Goal: Find specific page/section: Find specific page/section

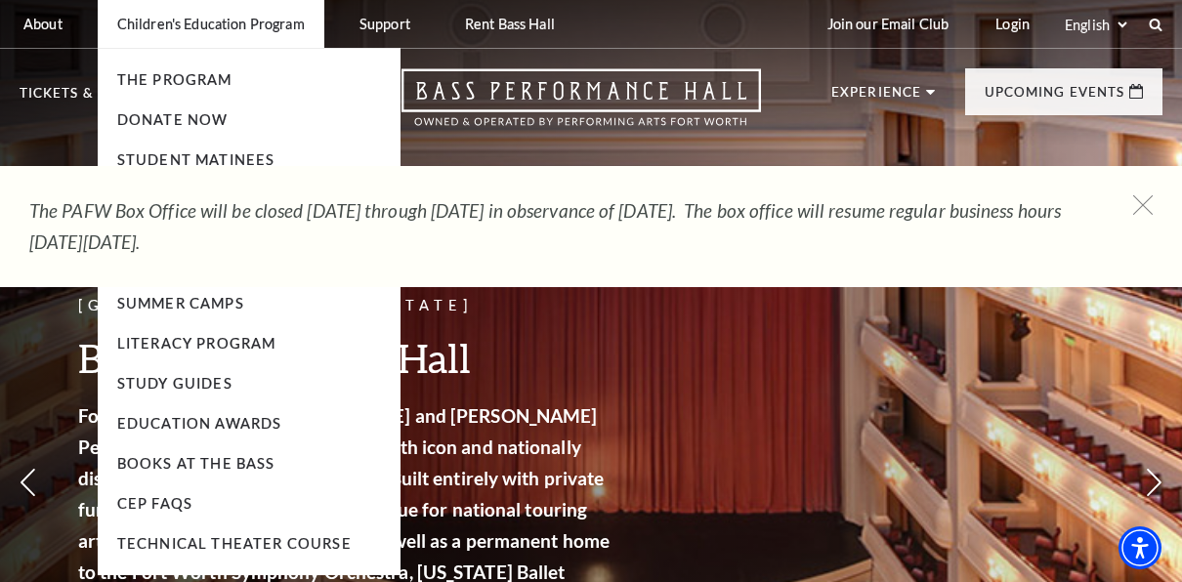
click at [291, 29] on p "Children's Education Program" at bounding box center [211, 24] width 188 height 17
click at [259, 150] on li "Student Matinees" at bounding box center [249, 160] width 264 height 24
click at [253, 156] on link "Student Matinees" at bounding box center [196, 159] width 158 height 17
click at [274, 23] on p "Children's Education Program" at bounding box center [211, 24] width 188 height 17
click at [279, 29] on p "Children's Education Program" at bounding box center [211, 24] width 188 height 17
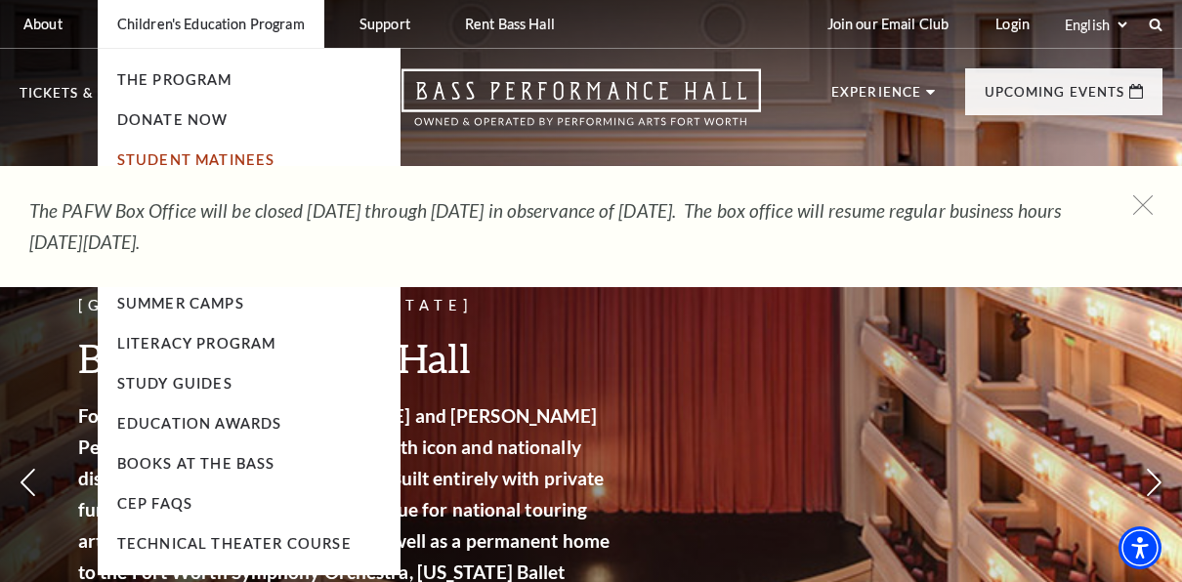
click at [242, 158] on link "Student Matinees" at bounding box center [196, 159] width 158 height 17
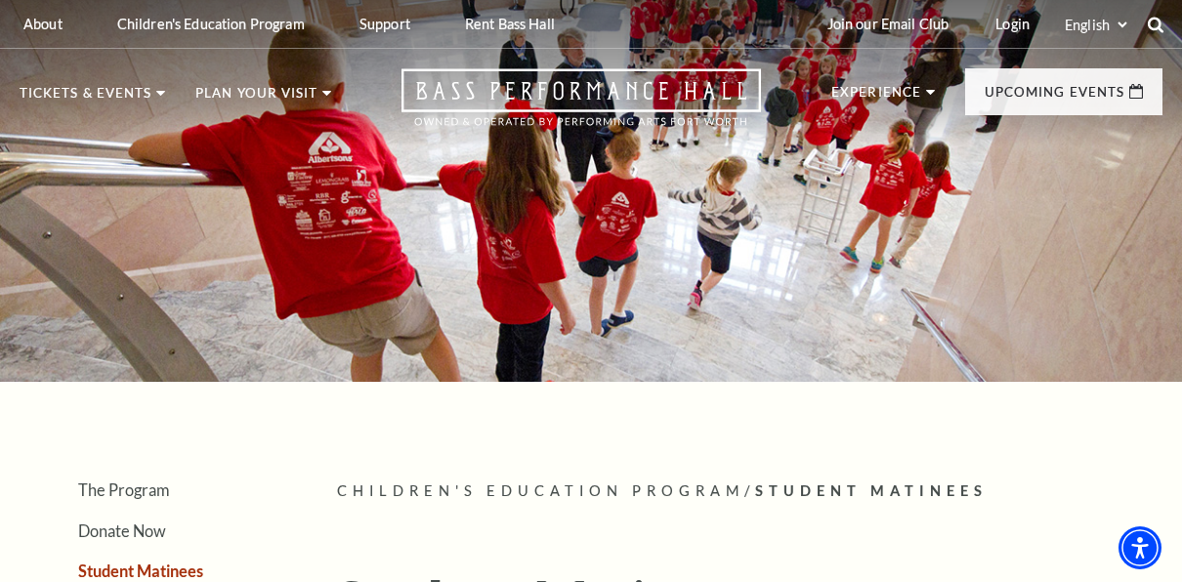
click at [1157, 27] on use at bounding box center [1156, 25] width 16 height 16
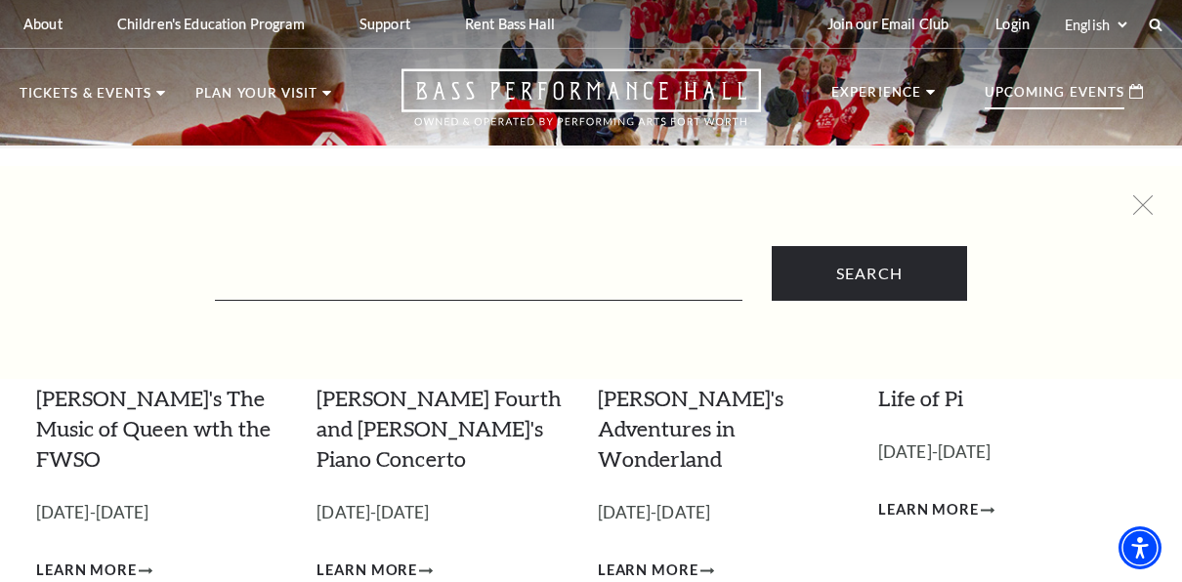
click at [1113, 96] on p "Upcoming Events" at bounding box center [1055, 97] width 140 height 23
click at [1050, 93] on p "Upcoming Events" at bounding box center [1055, 97] width 140 height 23
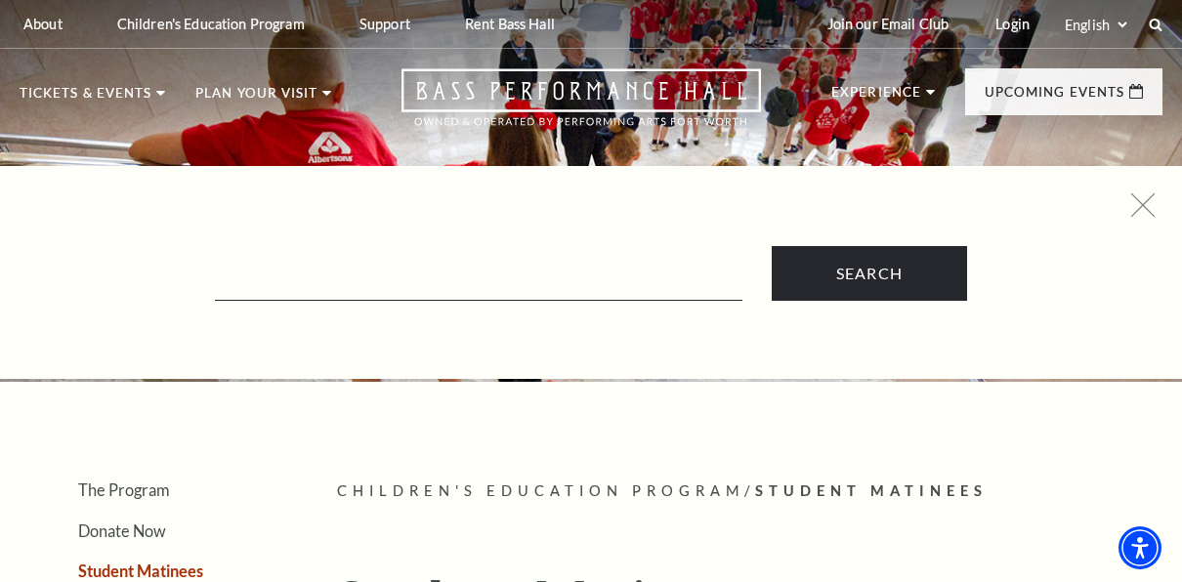
click at [1150, 201] on icon at bounding box center [1143, 205] width 24 height 24
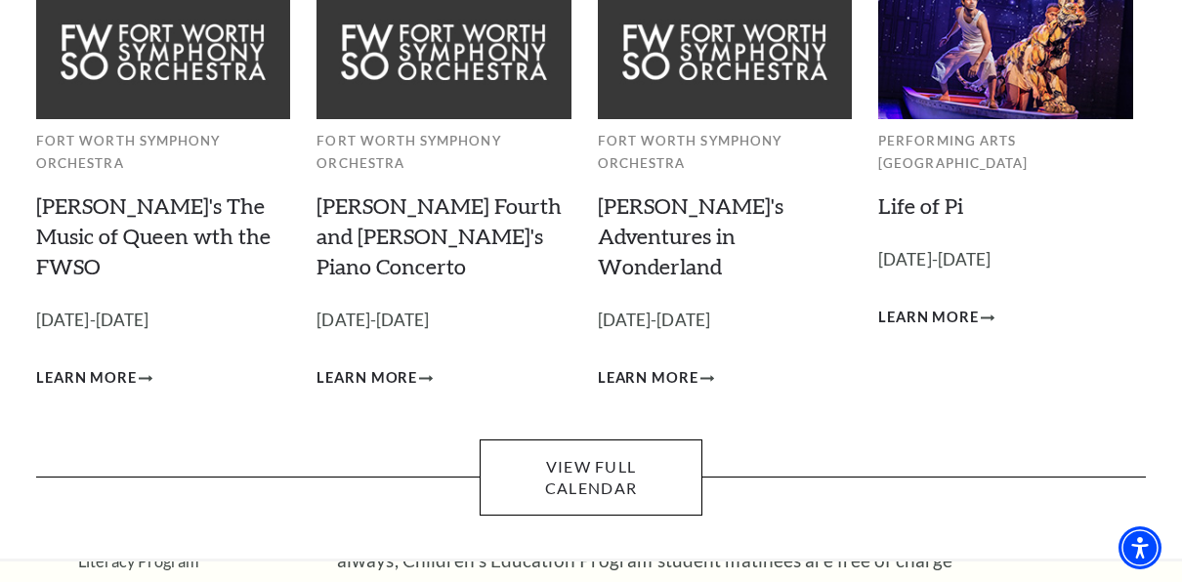
scroll to position [194, 0]
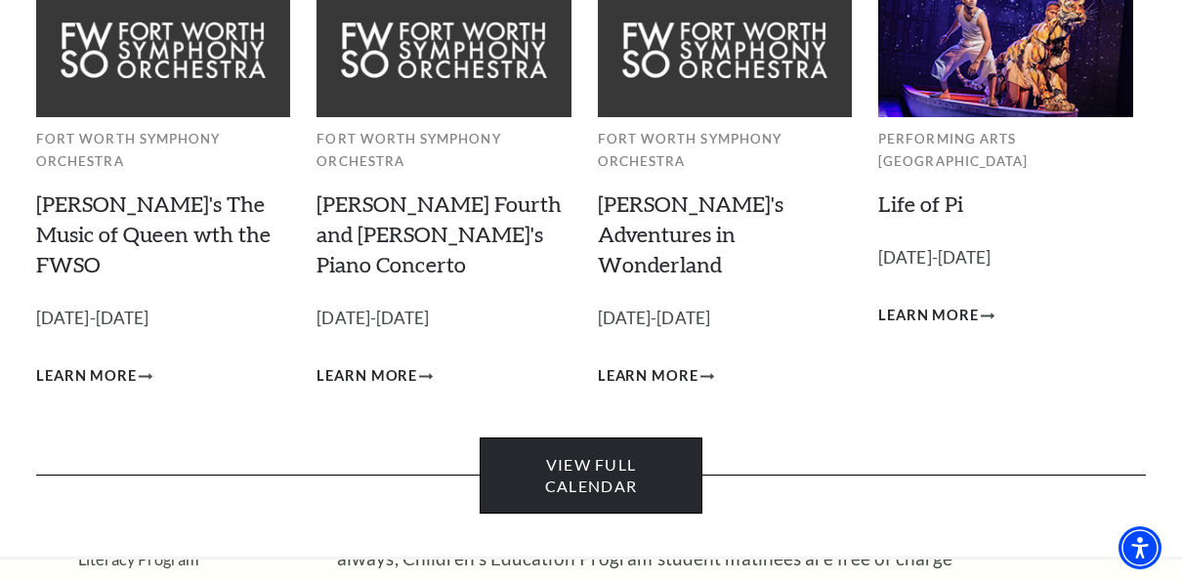
click at [659, 438] on link "View Full Calendar" at bounding box center [591, 476] width 222 height 77
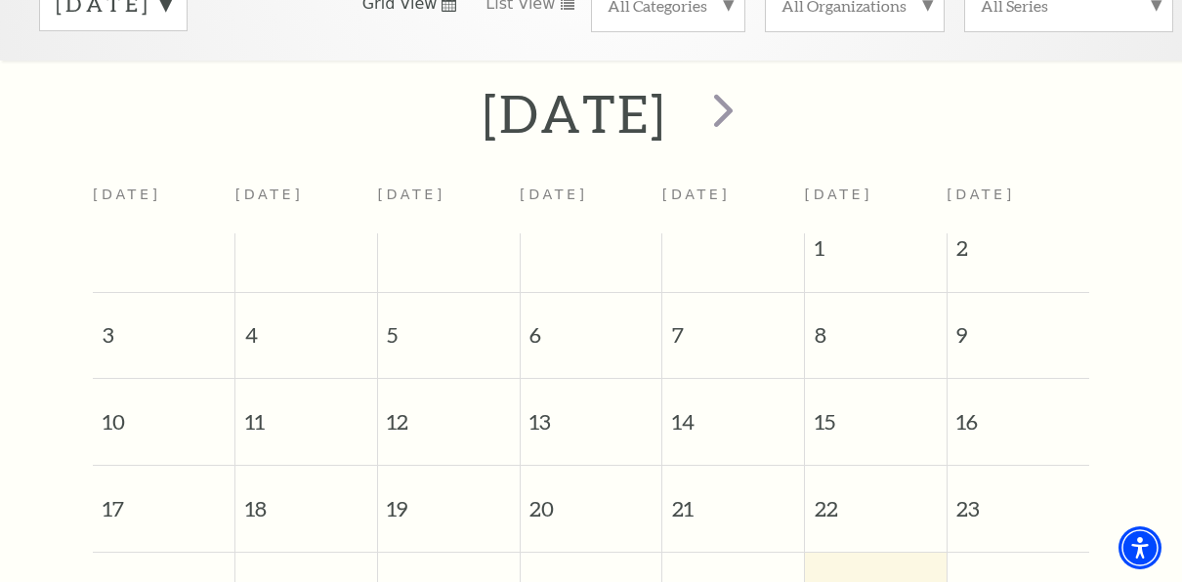
scroll to position [352, 0]
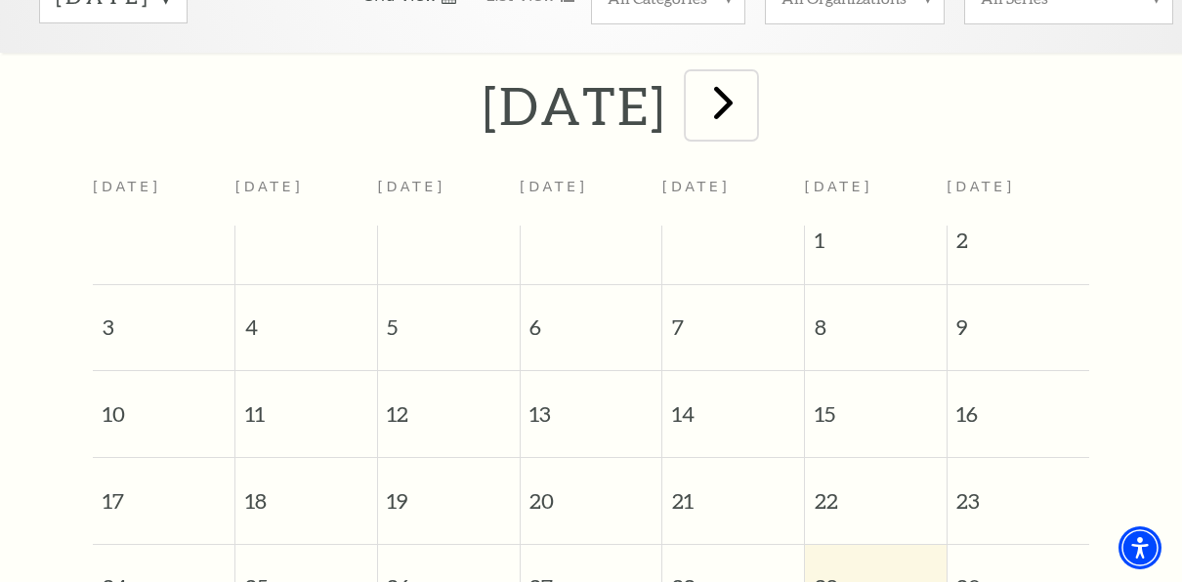
click at [751, 87] on span "next" at bounding box center [723, 102] width 56 height 56
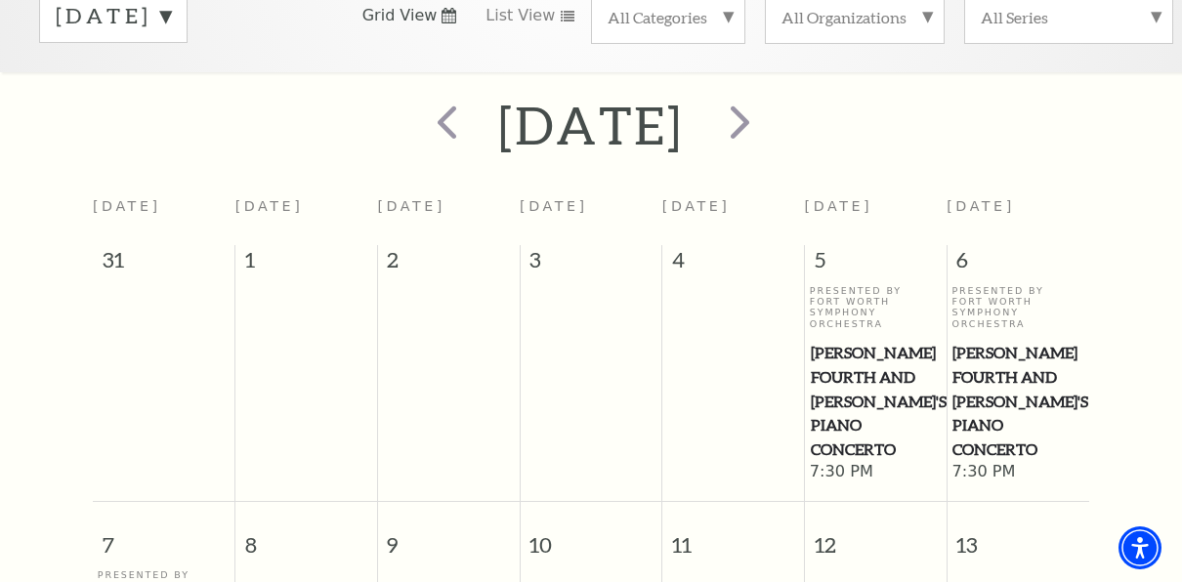
scroll to position [320, 0]
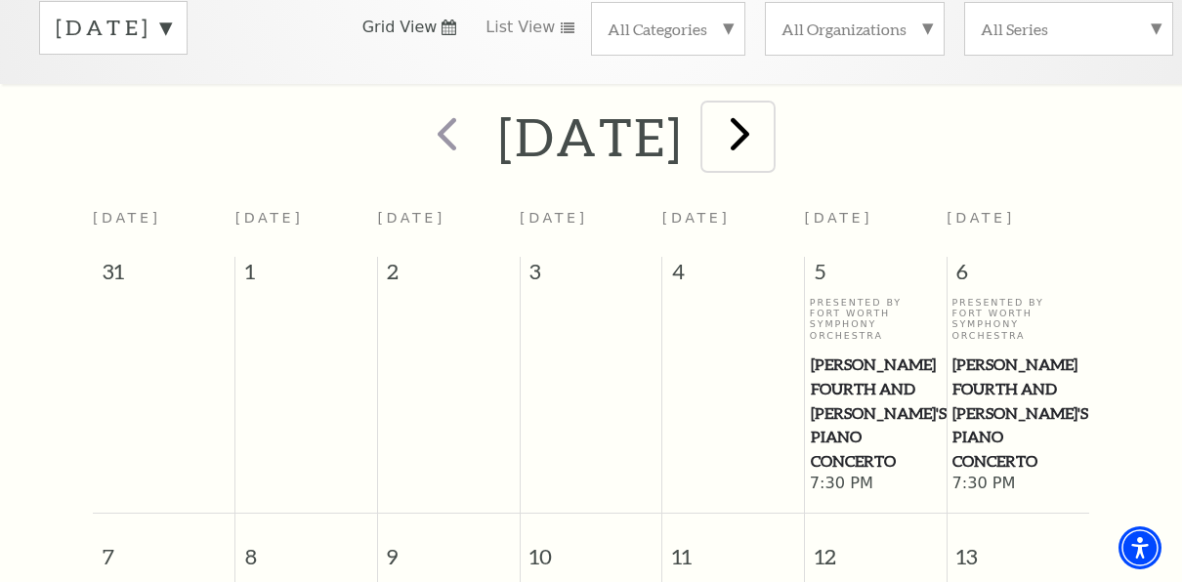
click at [768, 119] on span "next" at bounding box center [740, 133] width 56 height 56
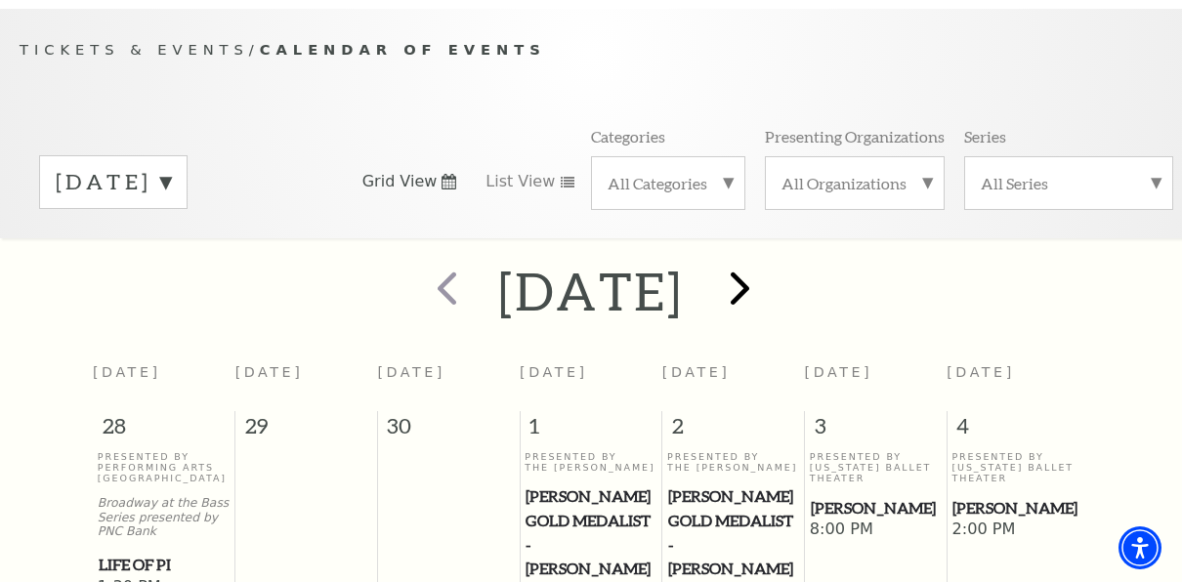
scroll to position [164, 0]
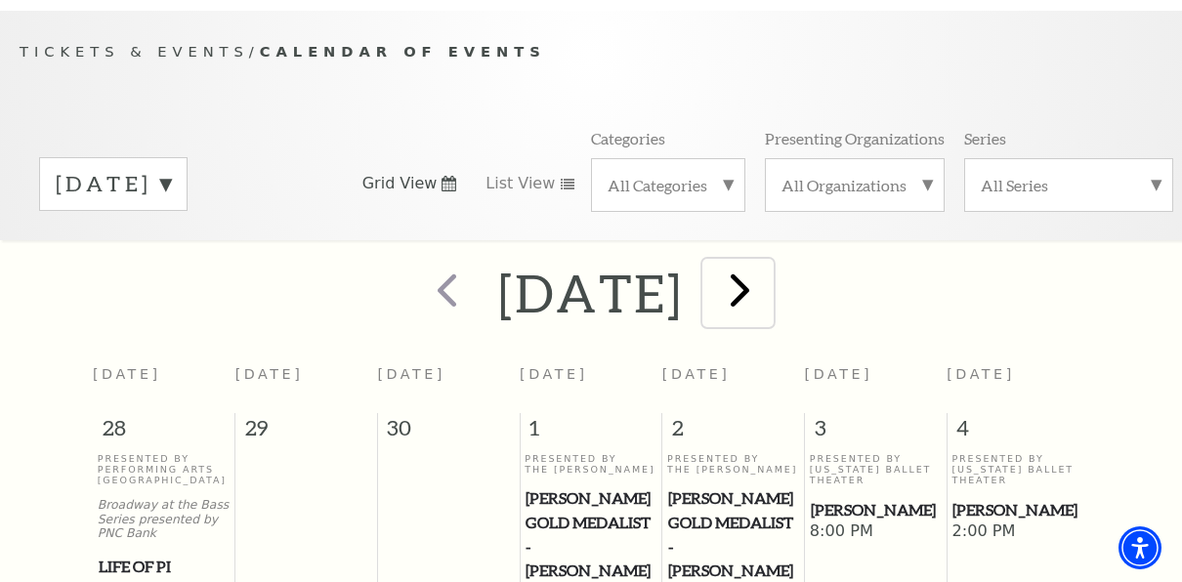
click at [768, 297] on span "next" at bounding box center [740, 290] width 56 height 56
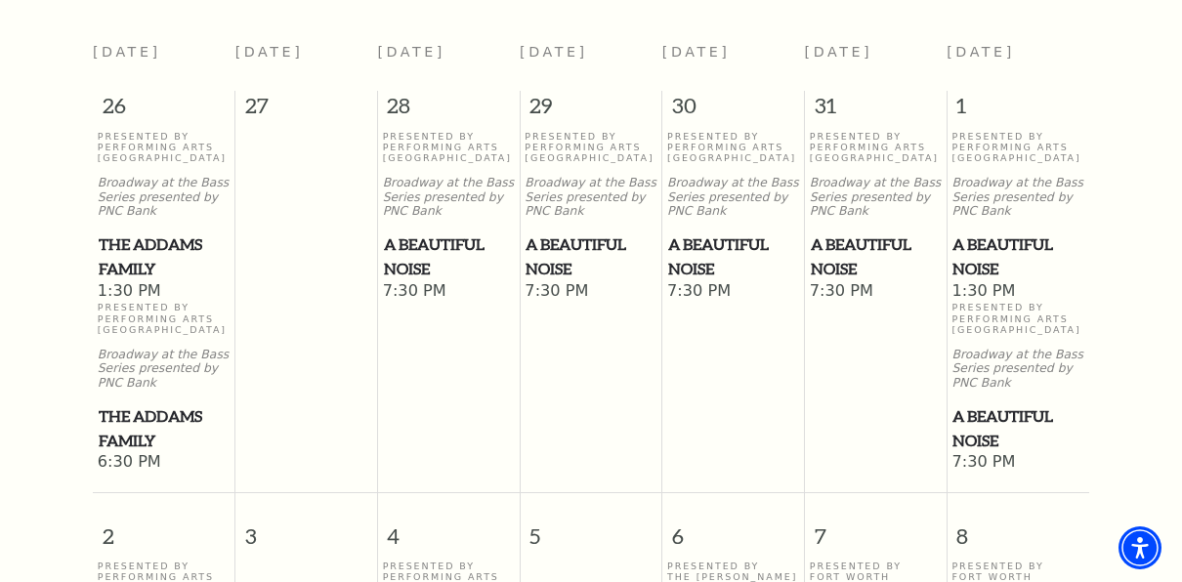
scroll to position [783, 0]
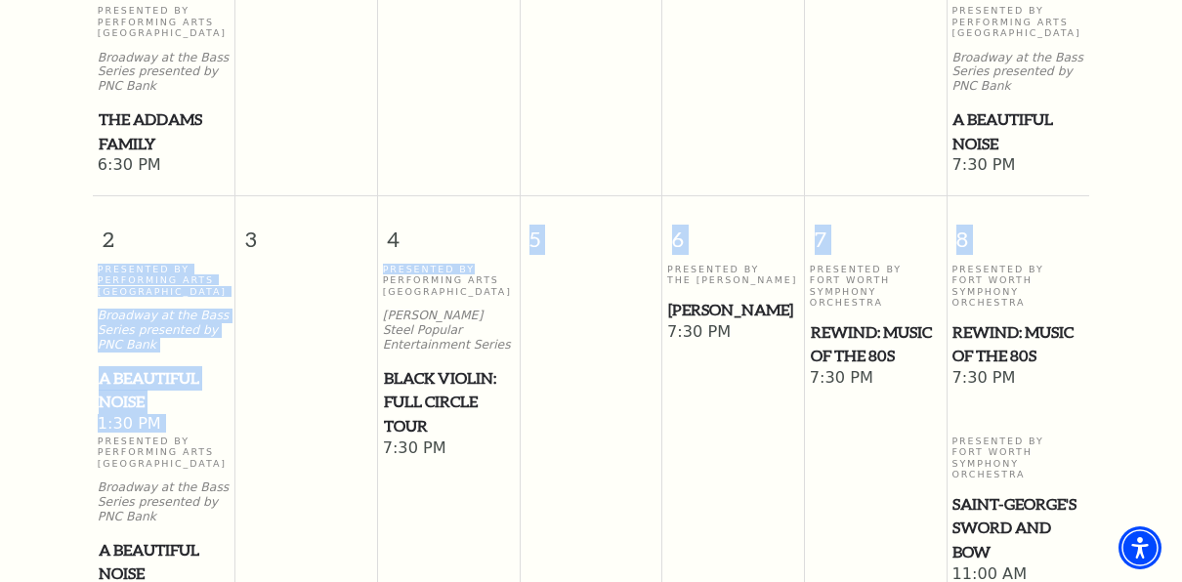
drag, startPoint x: 487, startPoint y: 228, endPoint x: 472, endPoint y: 261, distance: 36.7
click at [472, 261] on table "2 3 4 5 6 7 8 Presented By Performing Arts Fort Worth Broadway at the Bass Seri…" at bounding box center [591, 401] width 996 height 412
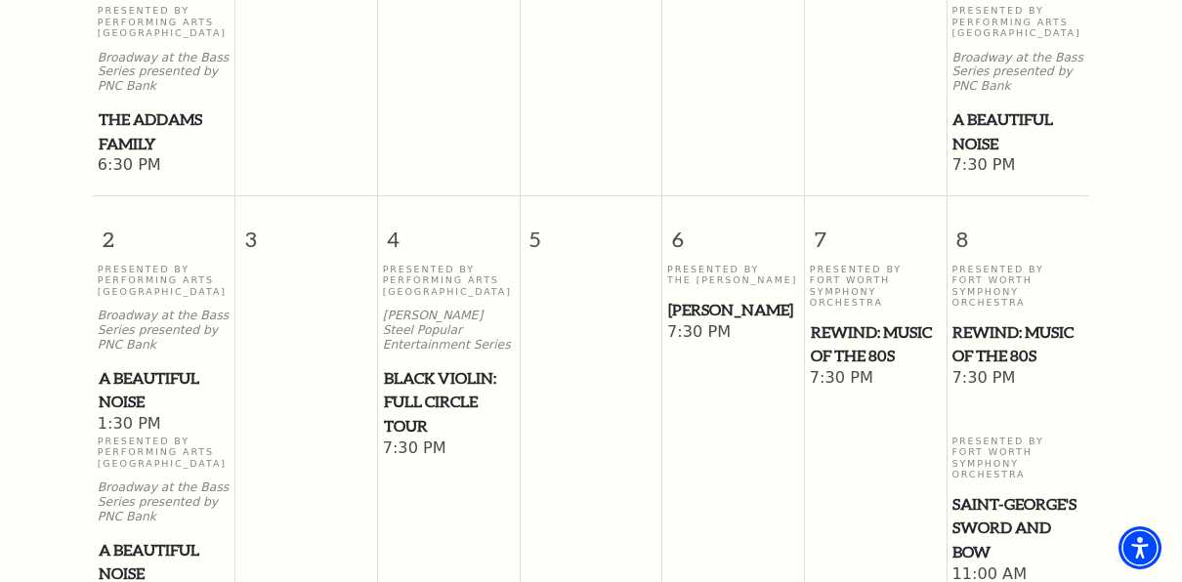
drag, startPoint x: 472, startPoint y: 261, endPoint x: 496, endPoint y: 301, distance: 46.9
click at [496, 301] on div "Presented By Performing Arts Fort Worth Irwin Steel Popular Entertainment Serie…" at bounding box center [449, 351] width 132 height 175
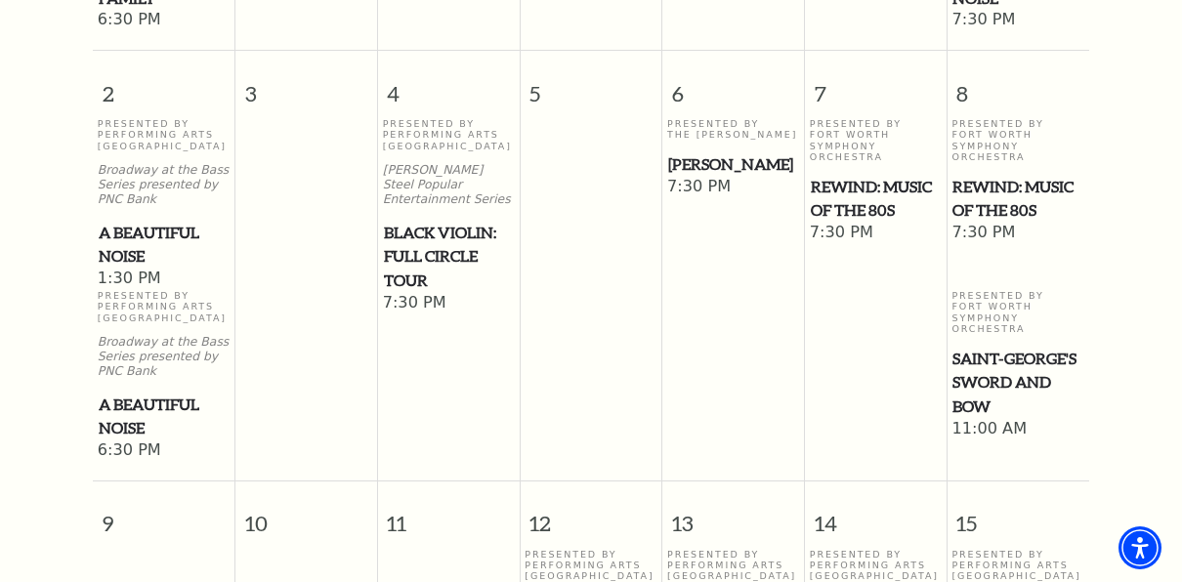
scroll to position [964, 0]
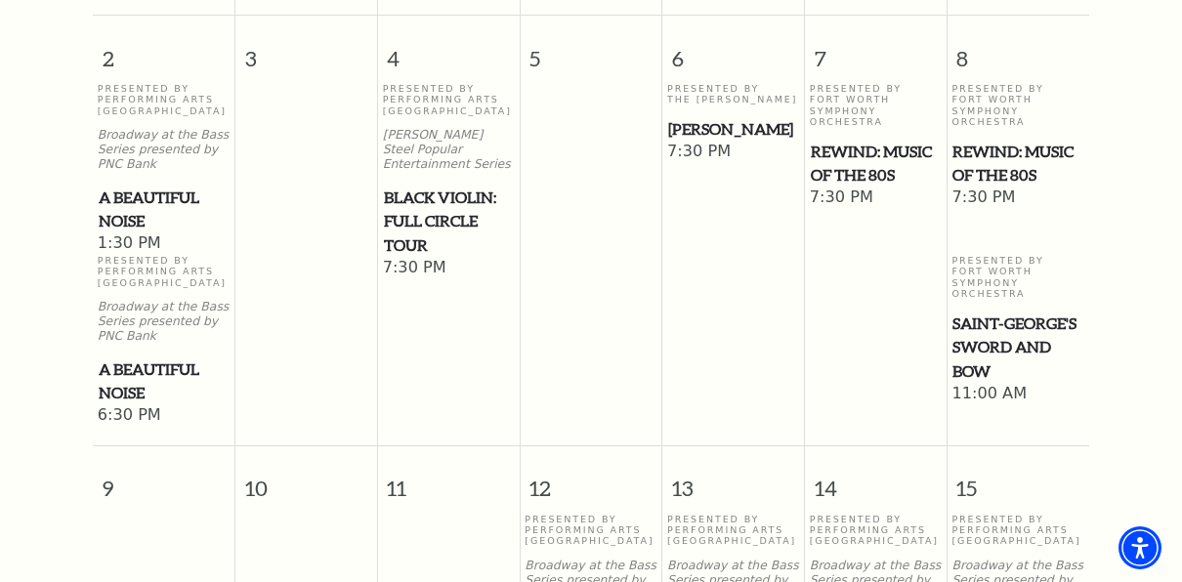
click at [430, 191] on span "Black Violin: Full Circle Tour" at bounding box center [449, 222] width 130 height 72
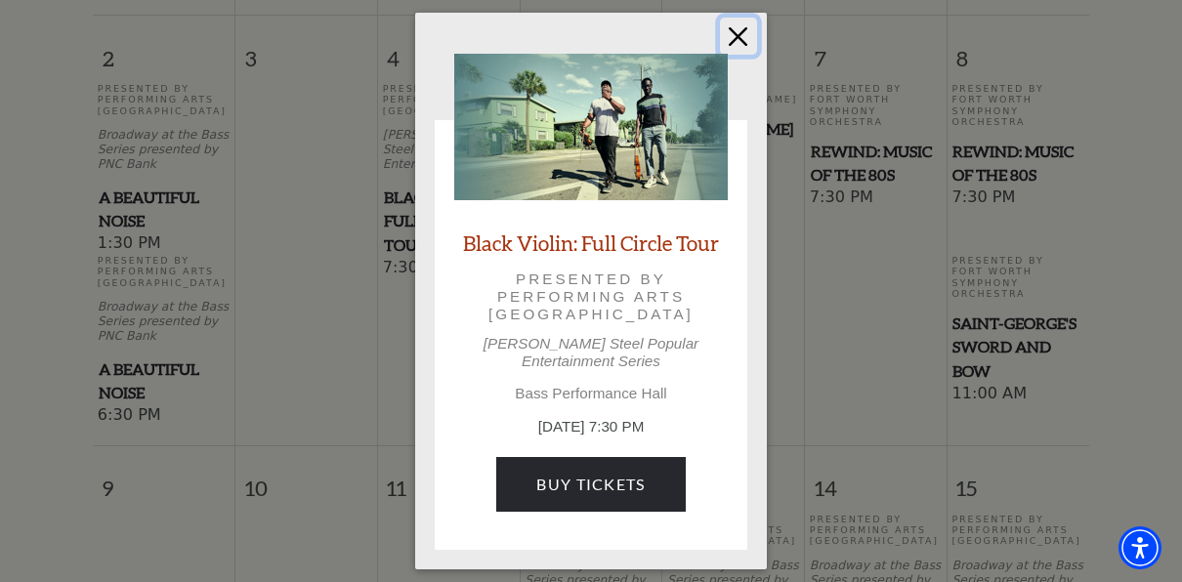
click at [733, 42] on button "Close" at bounding box center [738, 36] width 37 height 37
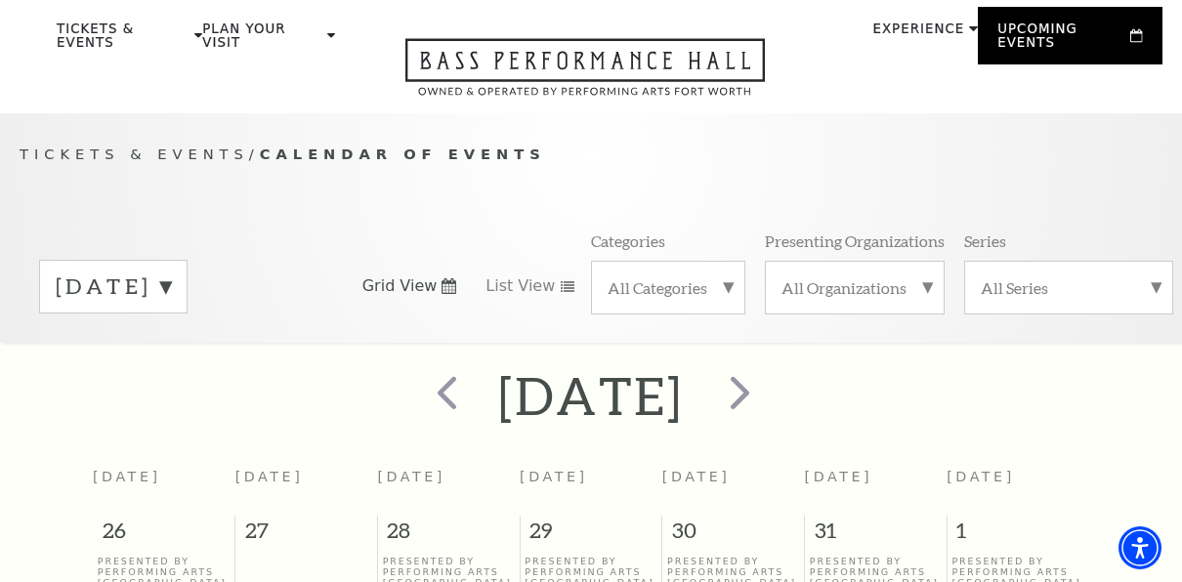
scroll to position [0, 0]
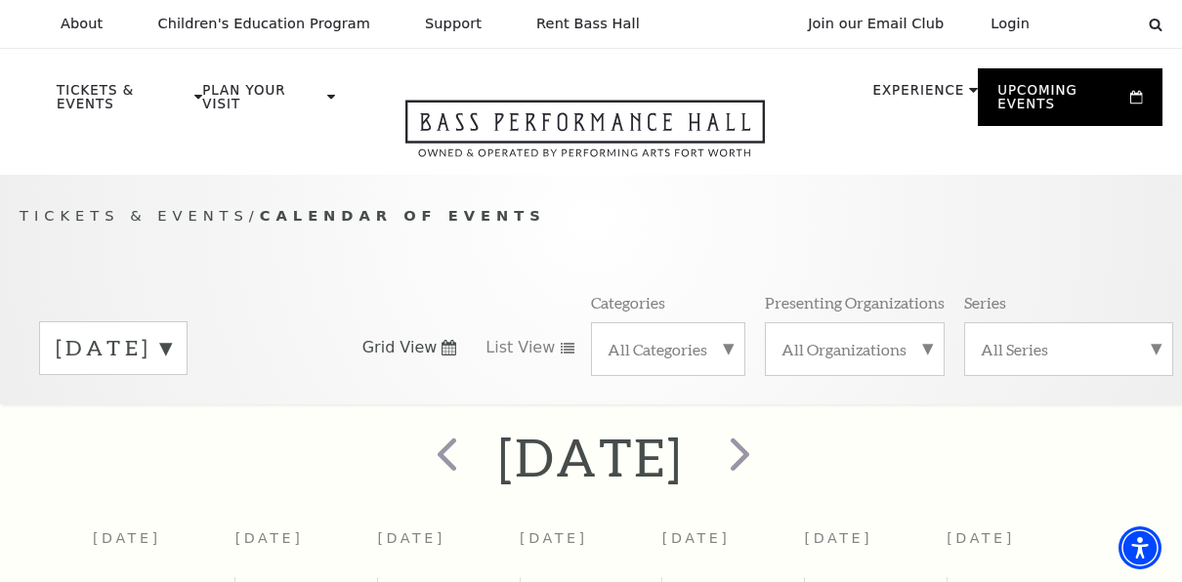
click at [353, 350] on div "November 2025 Grid View List View Categories All Categories Presenting Organiza…" at bounding box center [591, 347] width 1143 height 111
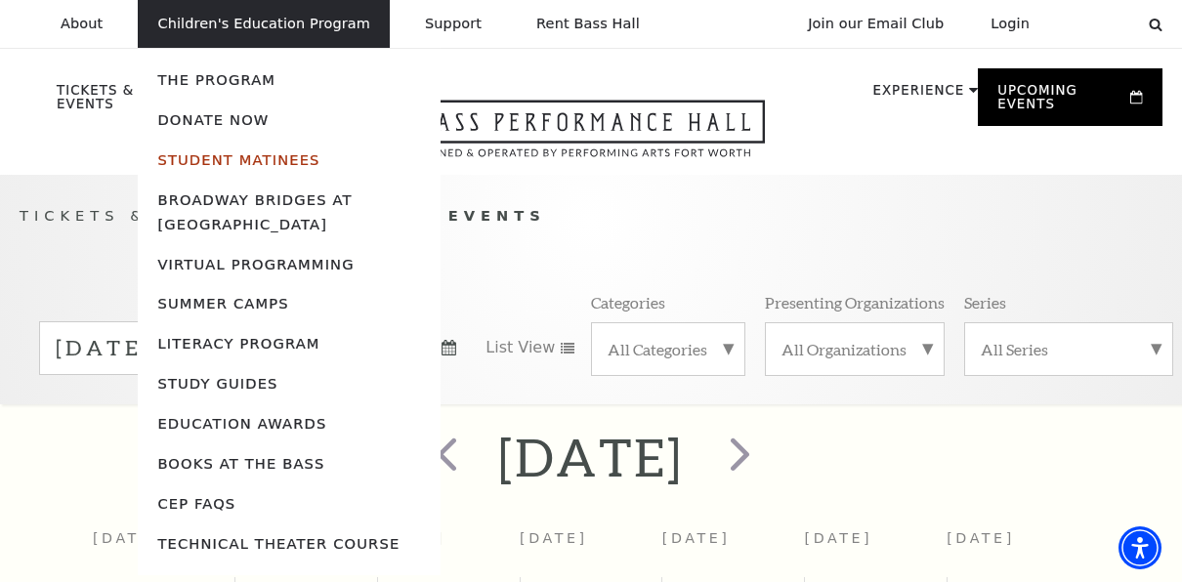
click at [261, 164] on link "Student Matinees" at bounding box center [238, 159] width 162 height 17
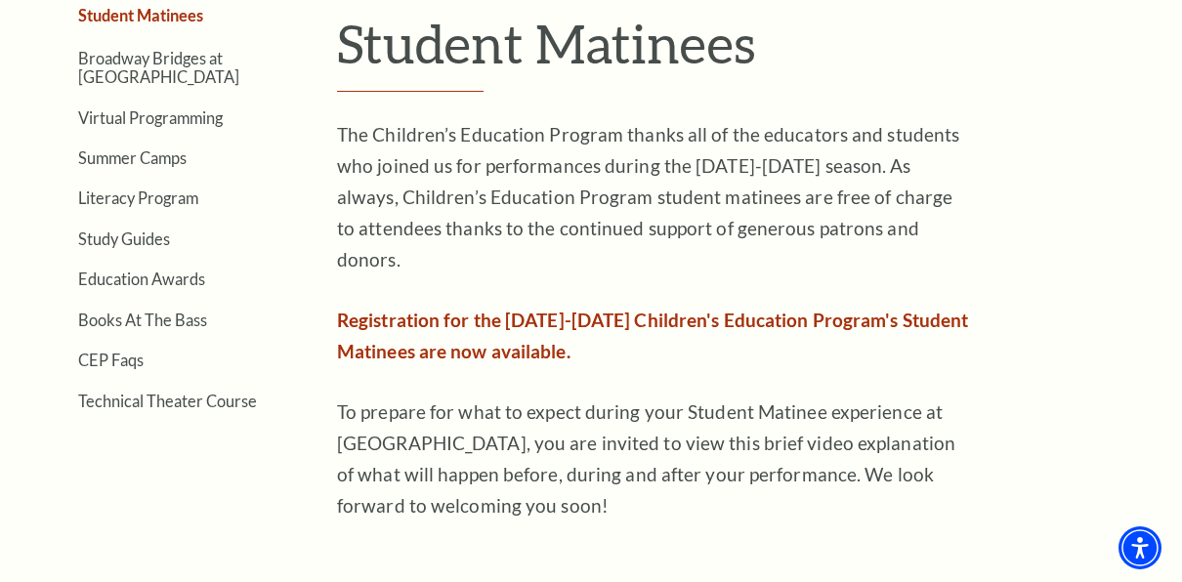
scroll to position [555, 0]
